Goal: Register for event/course

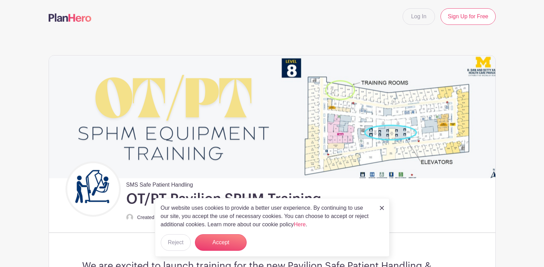
click at [380, 206] on img at bounding box center [382, 208] width 4 height 4
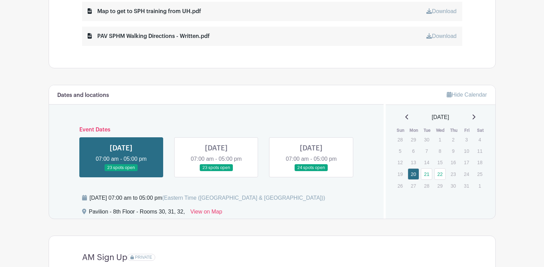
scroll to position [414, 0]
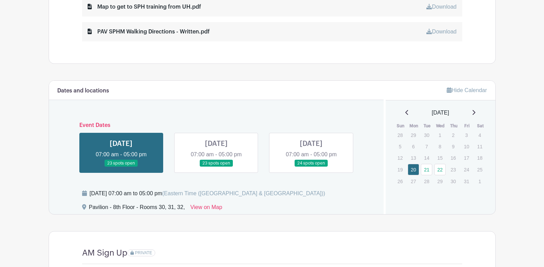
click at [311, 167] on link at bounding box center [311, 167] width 0 height 0
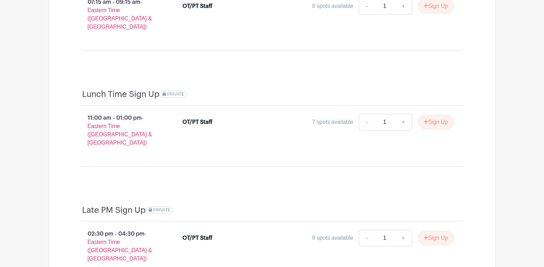
scroll to position [690, 0]
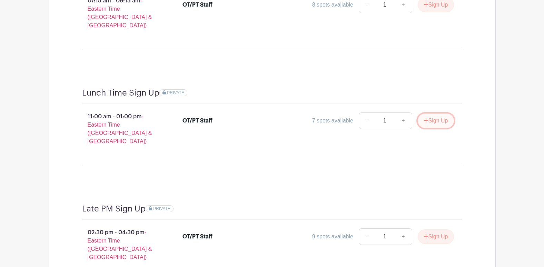
click at [431, 113] on button "Sign Up" at bounding box center [436, 120] width 36 height 14
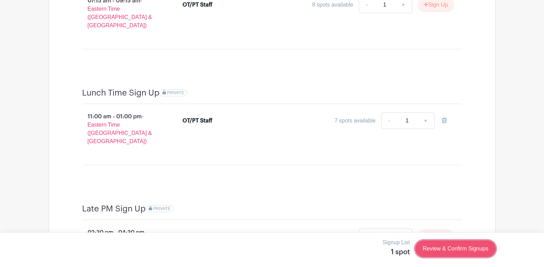
click at [463, 249] on link "Review & Confirm Signups" at bounding box center [455, 248] width 80 height 17
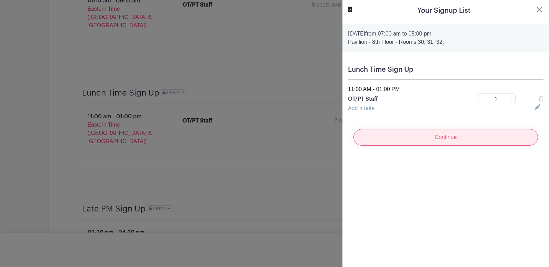
click at [435, 140] on input "Continue" at bounding box center [446, 137] width 185 height 17
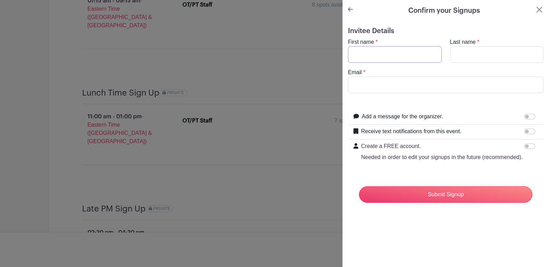
click at [365, 52] on input "First name" at bounding box center [395, 54] width 94 height 17
type input "[PERSON_NAME]"
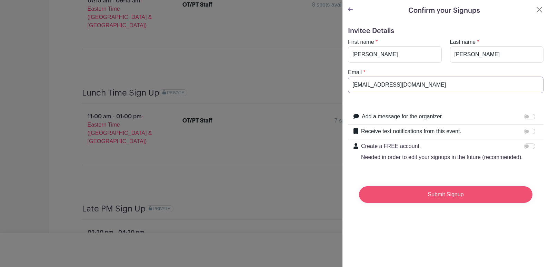
type input "[EMAIL_ADDRESS][DOMAIN_NAME]"
click at [444, 203] on input "Submit Signup" at bounding box center [446, 194] width 174 height 17
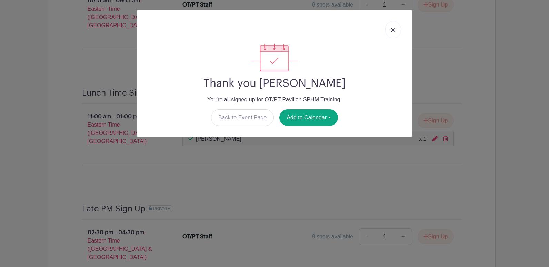
click at [395, 32] on img at bounding box center [393, 30] width 4 height 4
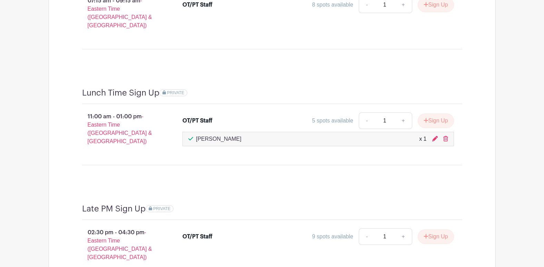
click at [105, 165] on hr at bounding box center [272, 165] width 380 height 0
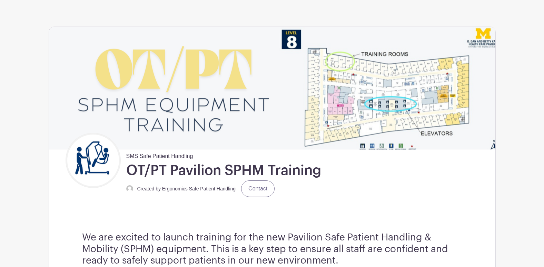
scroll to position [0, 0]
